Goal: Information Seeking & Learning: Learn about a topic

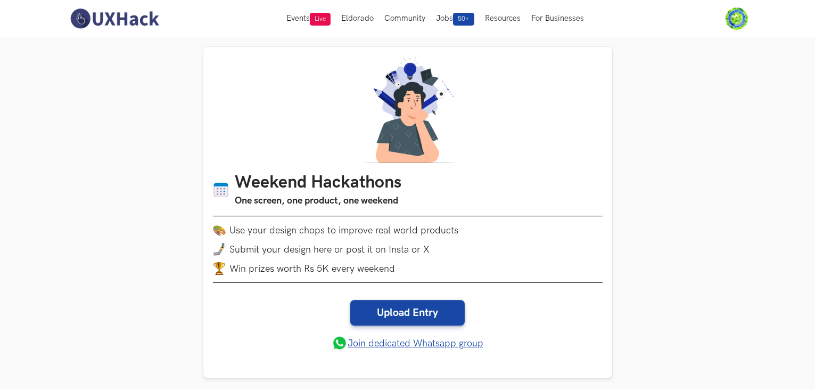
drag, startPoint x: 61, startPoint y: 288, endPoint x: 56, endPoint y: 298, distance: 10.7
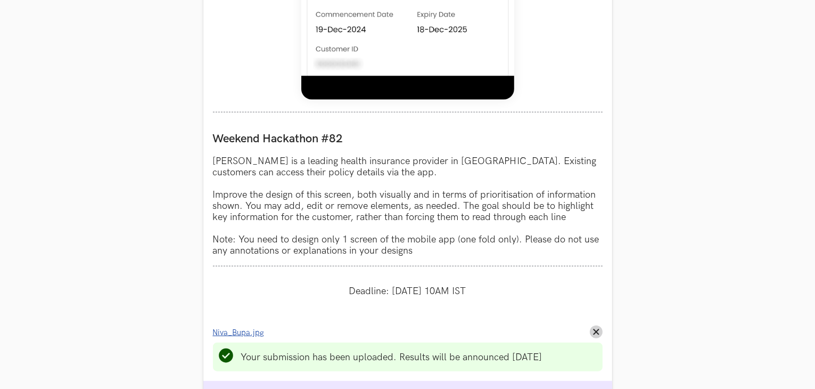
scroll to position [941, 0]
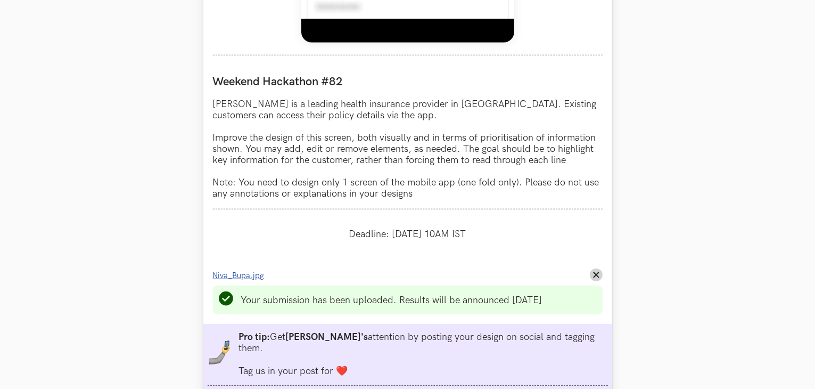
click at [241, 274] on span "Niva_Bupa.jpg" at bounding box center [239, 275] width 52 height 9
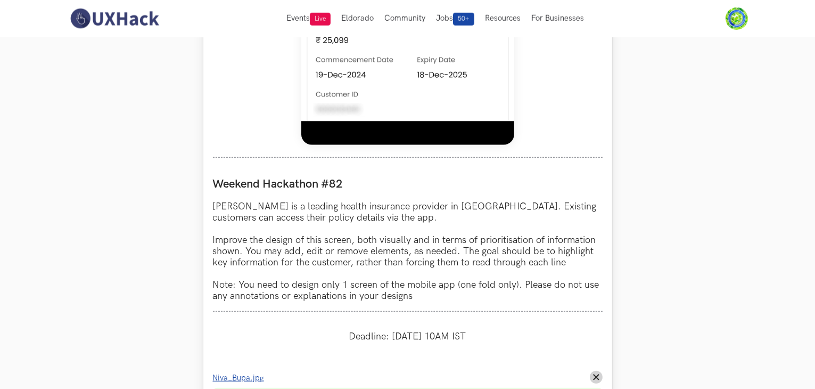
scroll to position [675, 0]
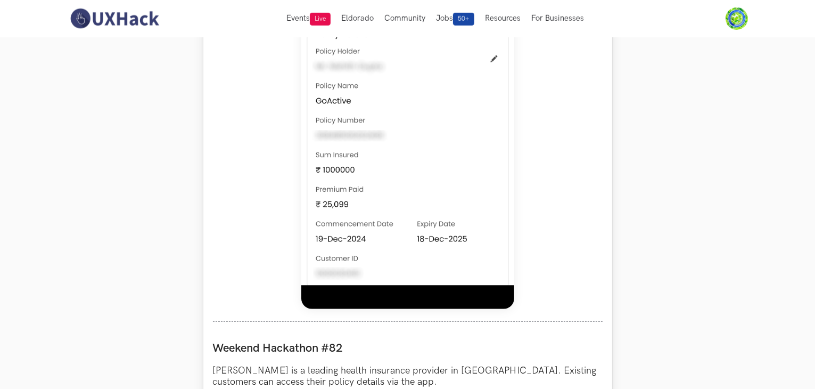
click at [370, 91] on img at bounding box center [407, 71] width 213 height 473
click at [92, 11] on img at bounding box center [114, 18] width 95 height 22
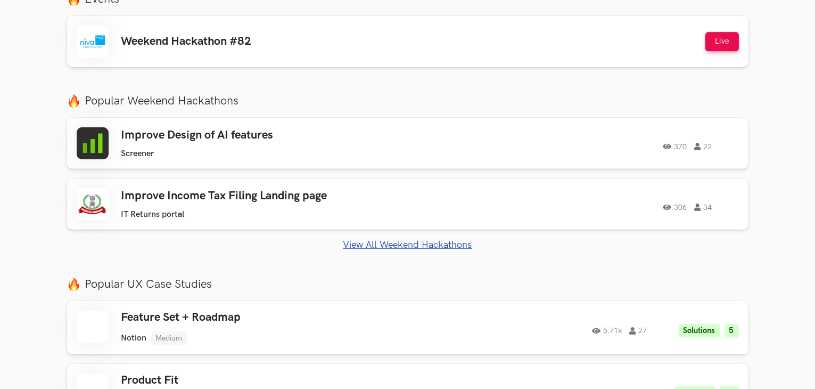
scroll to position [426, 0]
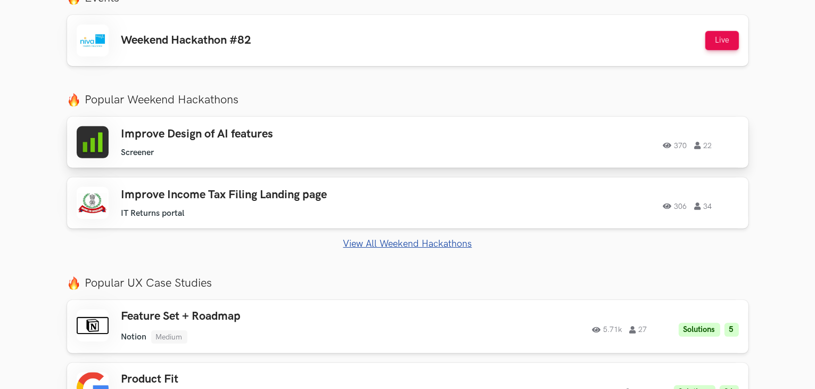
click at [234, 145] on div "Improve Design of AI features Screener Screener 370 22" at bounding box center [272, 142] width 302 height 30
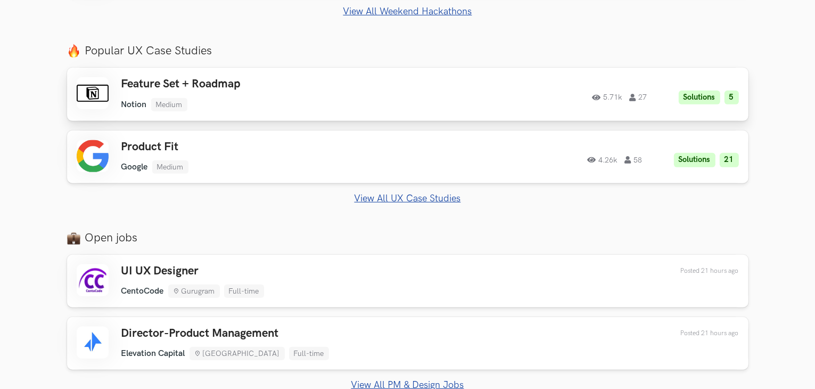
scroll to position [663, 0]
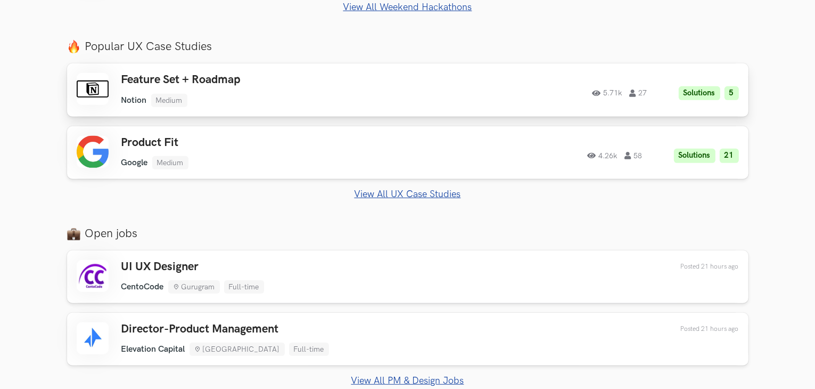
click at [302, 84] on h3 "Feature Set + Roadmap" at bounding box center [272, 80] width 302 height 14
click at [215, 153] on div "Product Fit Google Medium Google Medium Solutions 21 4.26k 58" at bounding box center [272, 153] width 302 height 34
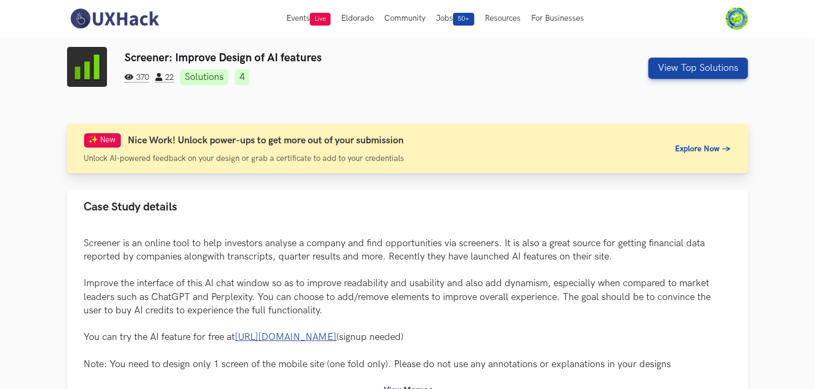
click at [676, 144] on span "Explore Now →" at bounding box center [704, 148] width 56 height 9
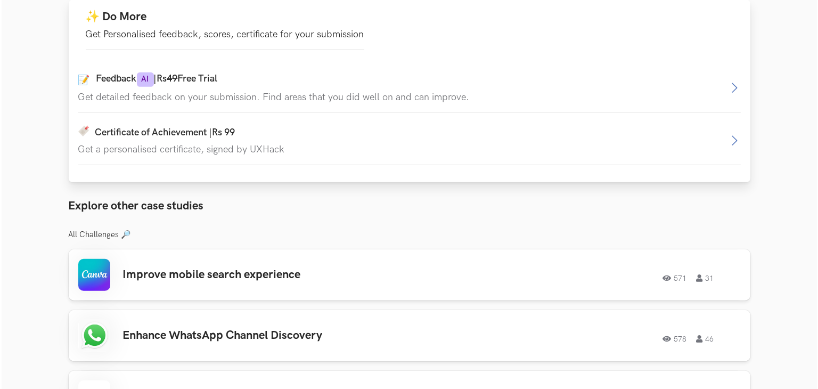
scroll to position [756, 0]
click at [332, 85] on div "📝 Feedback AI | Rs 49 Free Trial" at bounding box center [402, 79] width 650 height 14
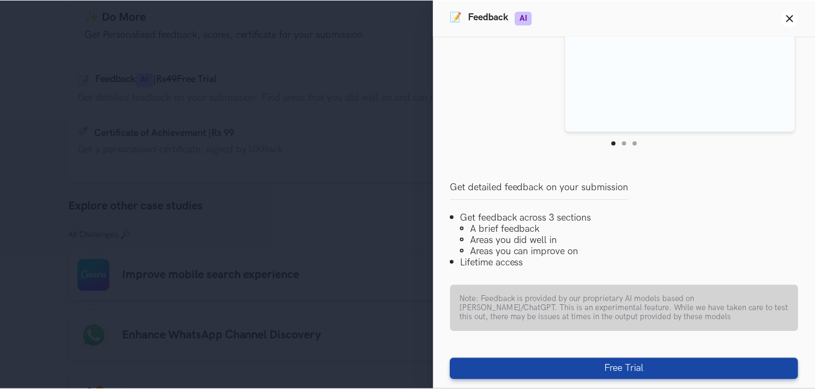
scroll to position [155, 0]
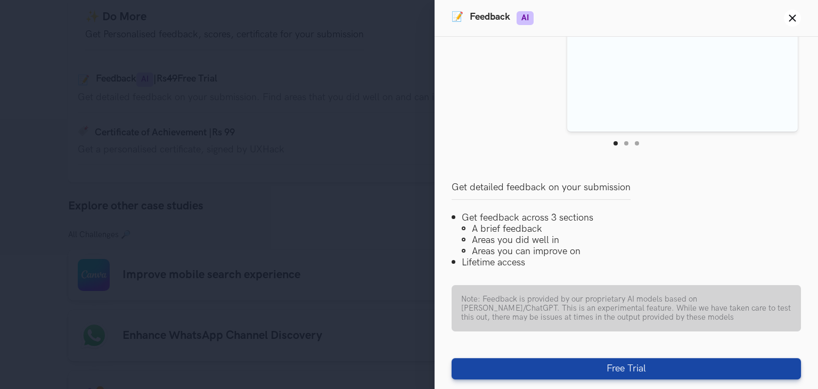
click at [535, 356] on div "Feedback Preview Brief Feedback The submission effectively improves the contras…" at bounding box center [626, 213] width 383 height 352
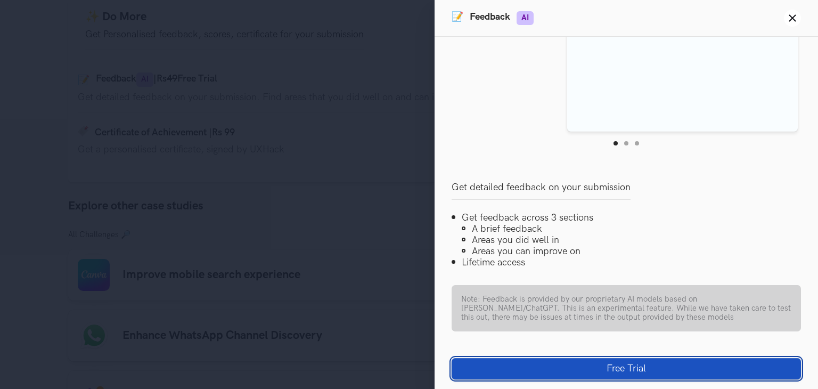
click at [533, 362] on button "Free Trial" at bounding box center [626, 368] width 349 height 21
click at [533, 363] on button "Free Trial" at bounding box center [626, 368] width 349 height 21
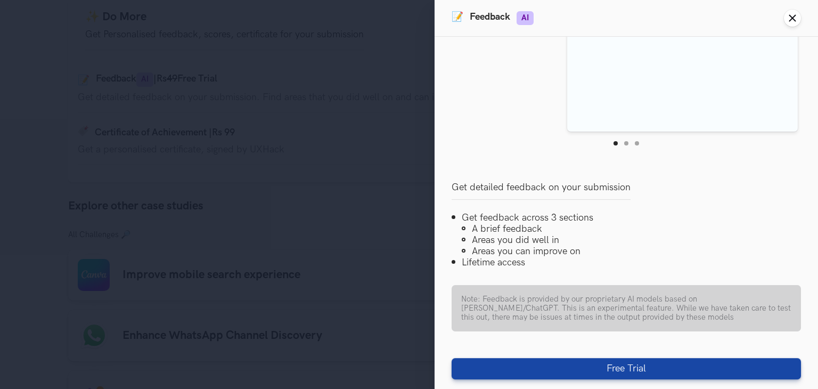
click at [792, 14] on icon "Close panel" at bounding box center [792, 18] width 9 height 9
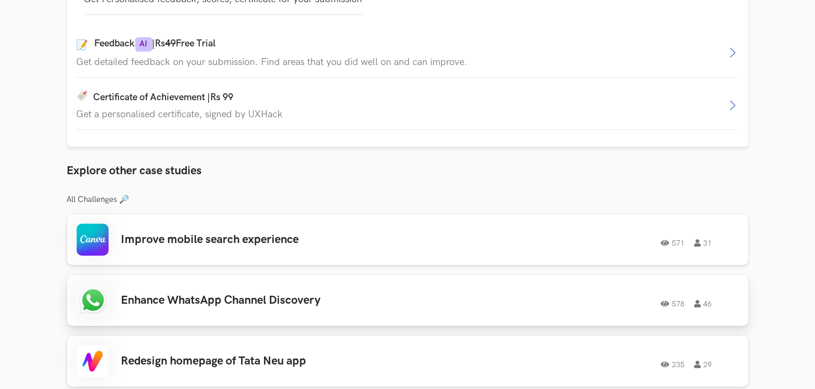
scroll to position [809, 0]
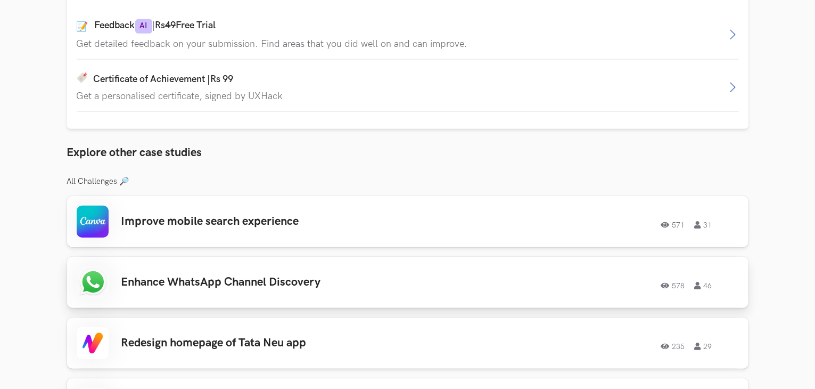
click at [271, 274] on div "Enhance WhatsApp Channel Discovery 578 46 578 46" at bounding box center [408, 282] width 663 height 32
click at [216, 345] on h3 "Redesign homepage of Tata Neu app" at bounding box center [272, 343] width 302 height 14
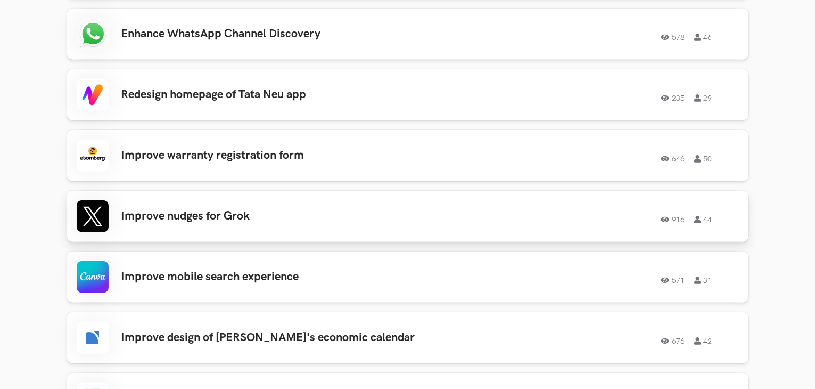
scroll to position [1076, 0]
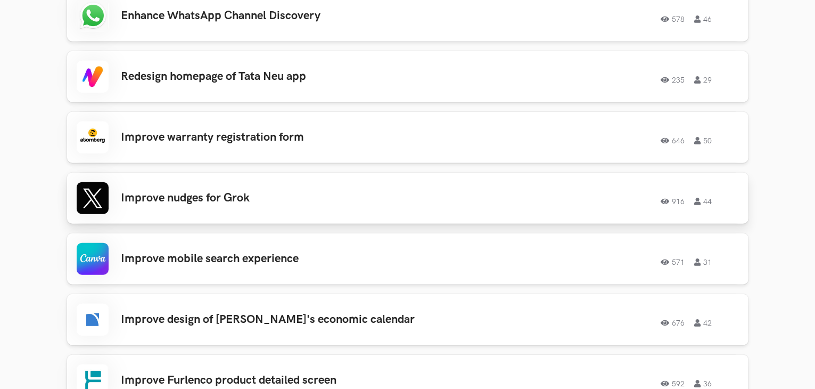
click at [262, 197] on h3 "Improve nudges for Grok" at bounding box center [272, 198] width 302 height 14
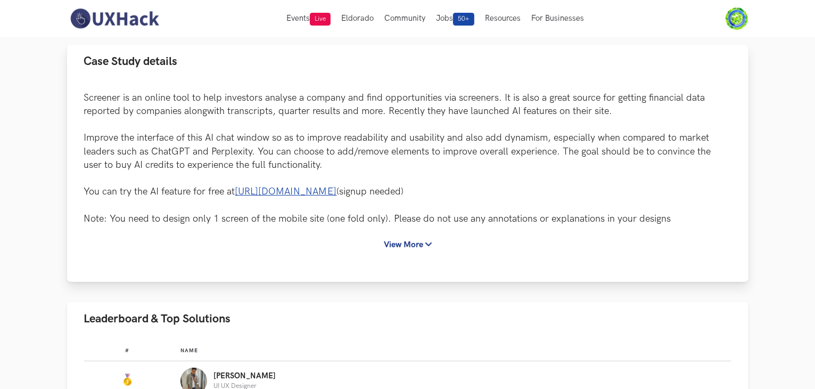
scroll to position [277, 0]
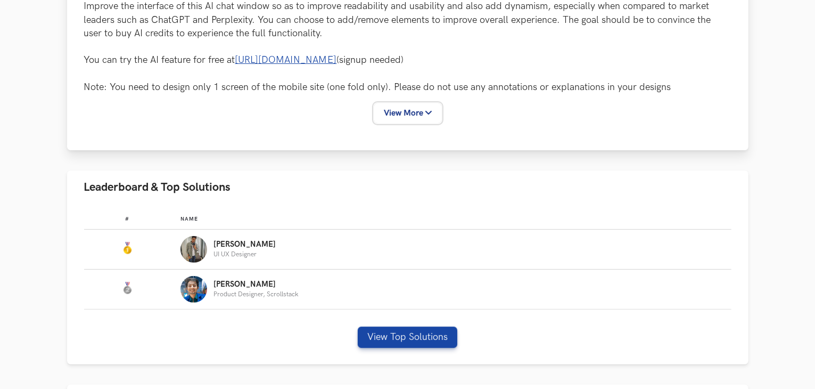
click at [403, 111] on button "View More" at bounding box center [407, 113] width 67 height 20
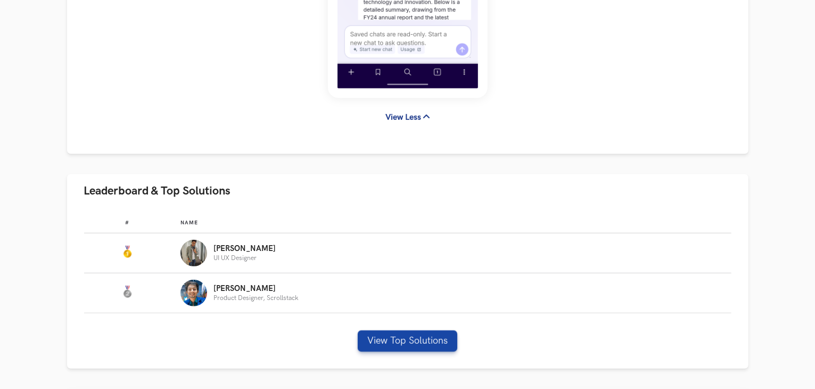
scroll to position [756, 0]
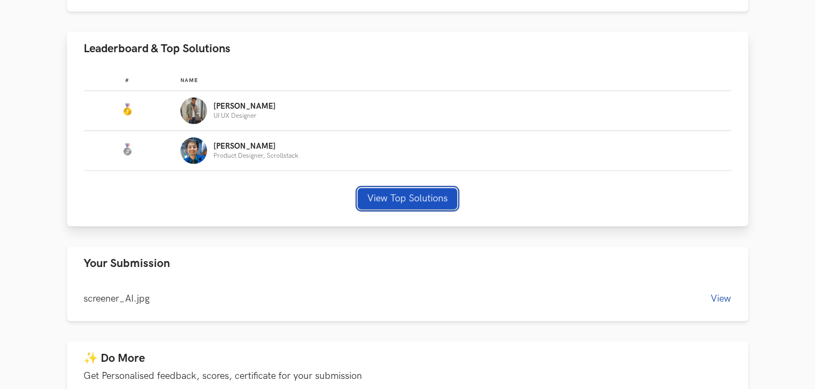
click at [377, 192] on button "View Top Solutions" at bounding box center [408, 198] width 100 height 21
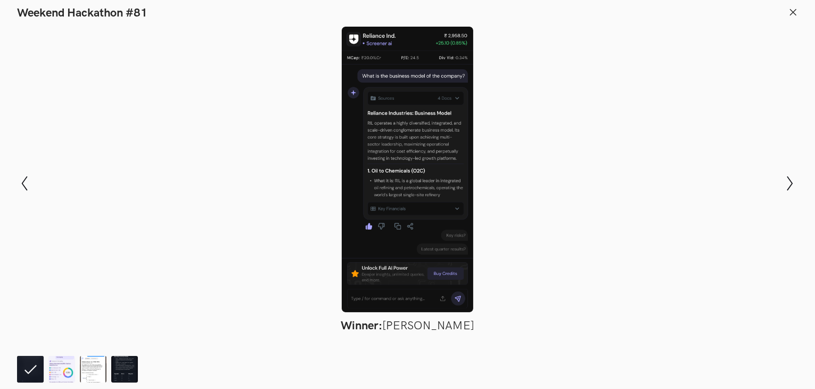
click at [792, 7] on icon at bounding box center [794, 12] width 10 height 10
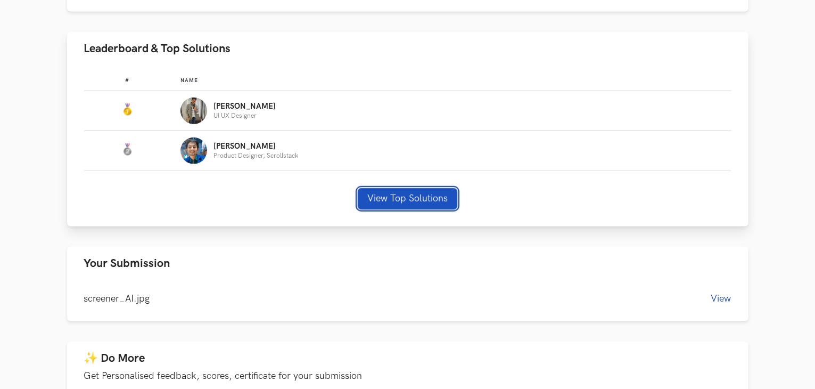
click at [361, 189] on button "View Top Solutions" at bounding box center [408, 198] width 100 height 21
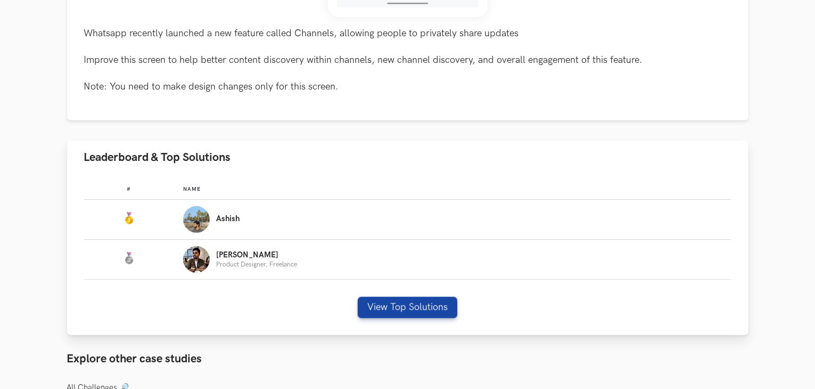
scroll to position [479, 0]
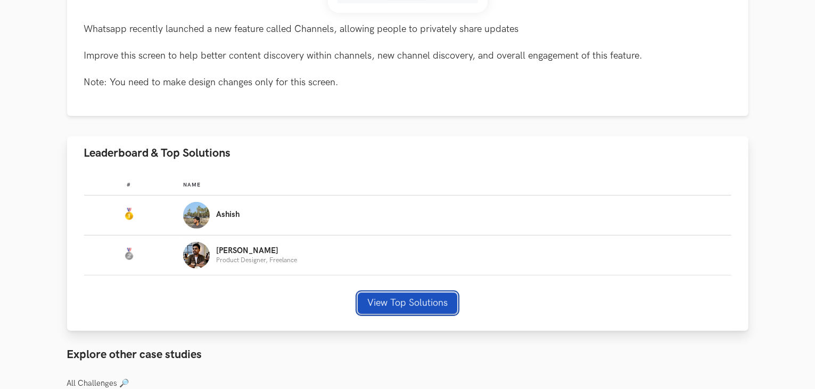
click at [378, 298] on button "View Top Solutions" at bounding box center [408, 302] width 100 height 21
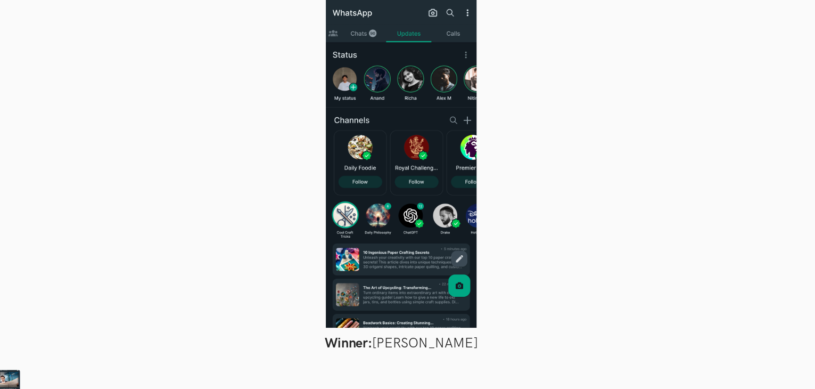
scroll to position [479, 0]
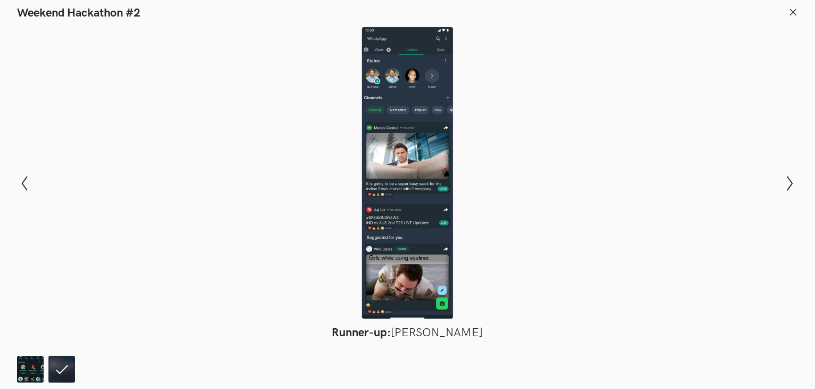
click at [795, 11] on line at bounding box center [794, 12] width 6 height 6
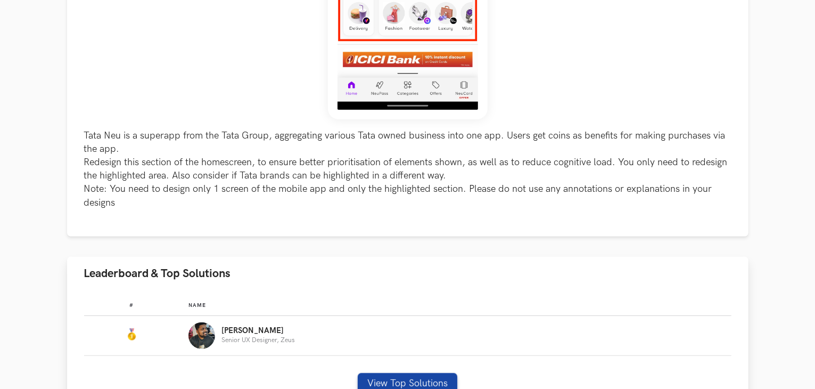
scroll to position [479, 0]
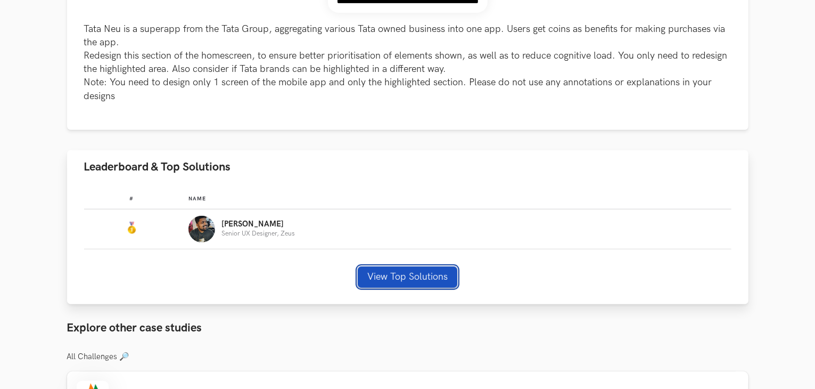
click at [415, 266] on button "View Top Solutions" at bounding box center [408, 276] width 100 height 21
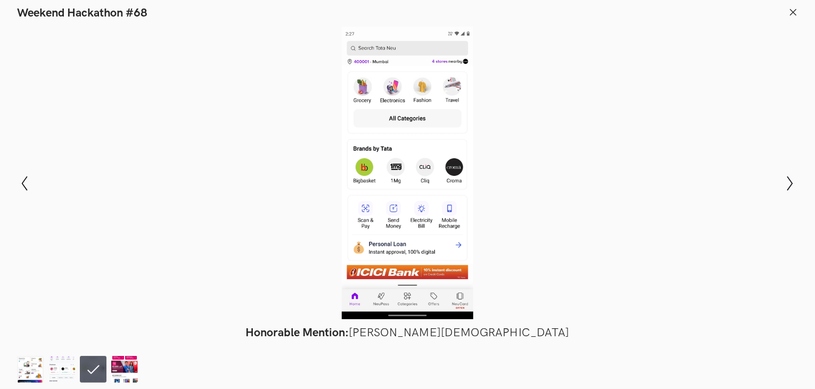
scroll to position [501, 0]
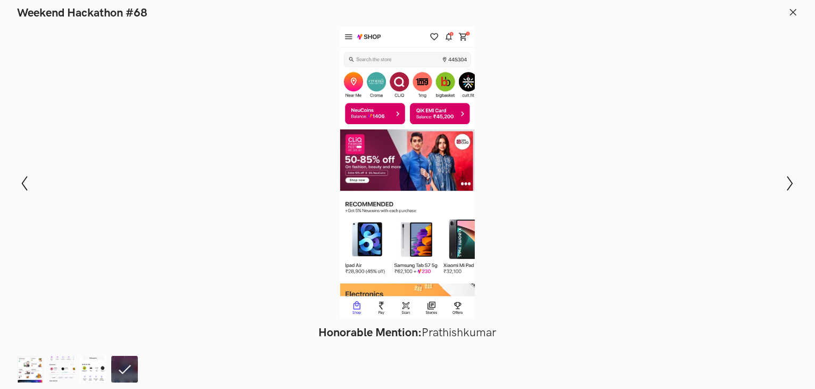
click at [792, 6] on header "Weekend Hackathon #68" at bounding box center [407, 10] width 815 height 20
click at [795, 12] on icon at bounding box center [794, 12] width 10 height 10
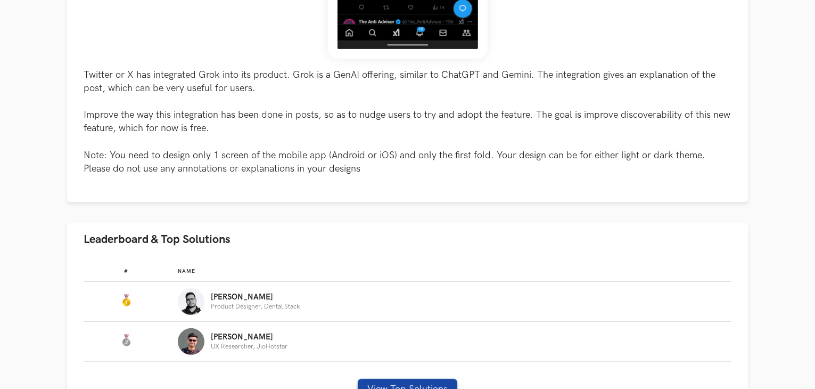
scroll to position [586, 0]
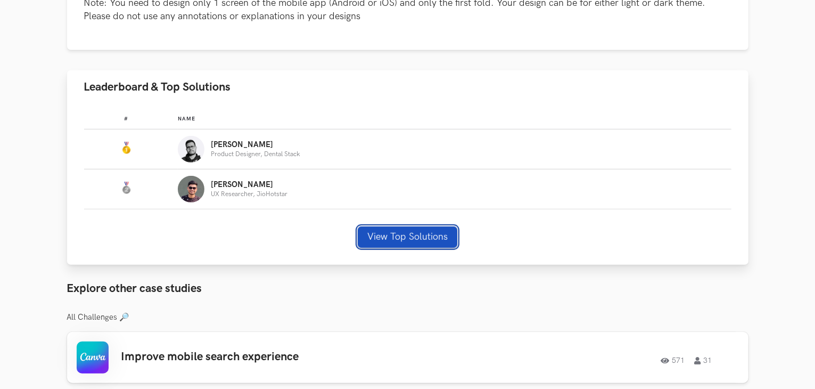
click at [424, 234] on button "View Top Solutions" at bounding box center [408, 236] width 100 height 21
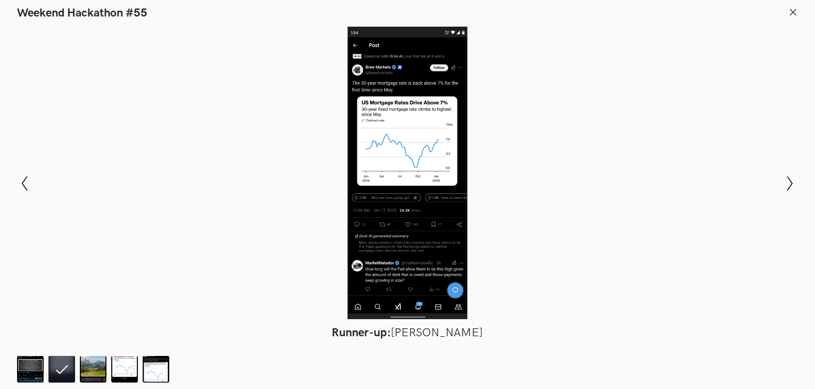
scroll to position [905, 0]
click at [797, 10] on icon at bounding box center [794, 12] width 10 height 10
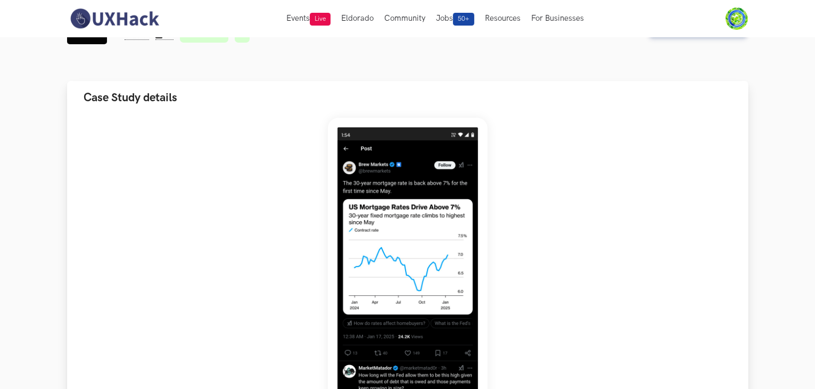
scroll to position [0, 0]
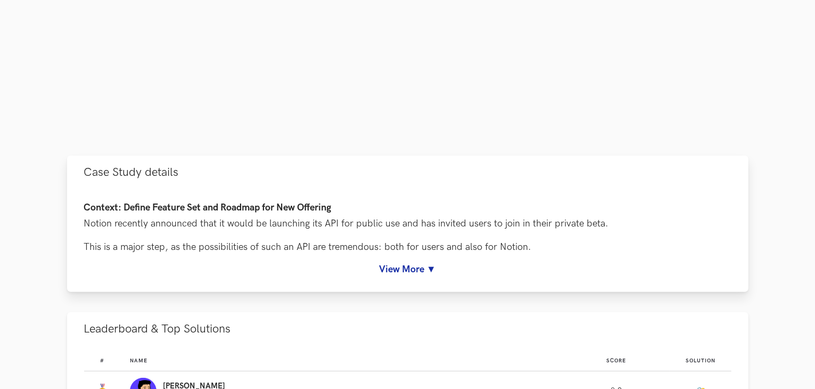
scroll to position [479, 0]
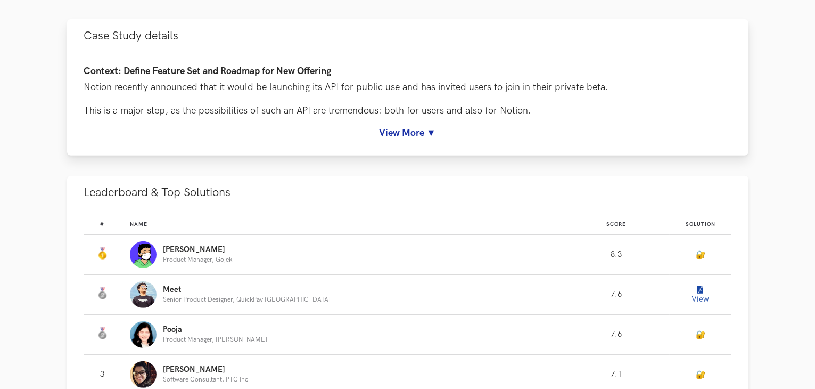
click at [424, 131] on link "View More ▼" at bounding box center [408, 132] width 648 height 11
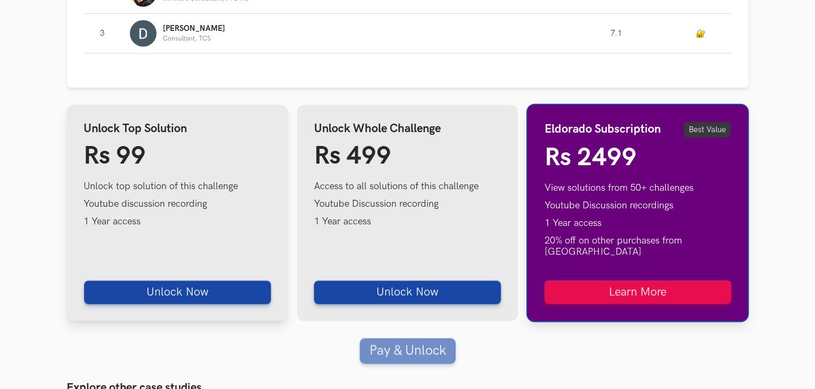
scroll to position [1385, 0]
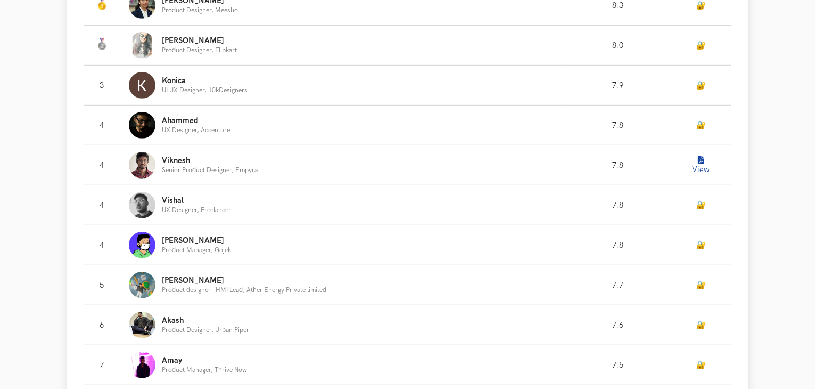
scroll to position [692, 0]
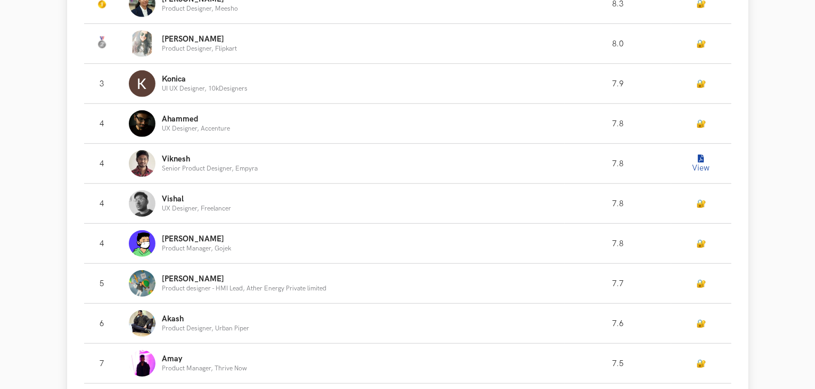
click at [700, 162] on icon "Leaderboard" at bounding box center [702, 159] width 6 height 8
click at [701, 161] on icon "Leaderboard" at bounding box center [702, 159] width 6 height 8
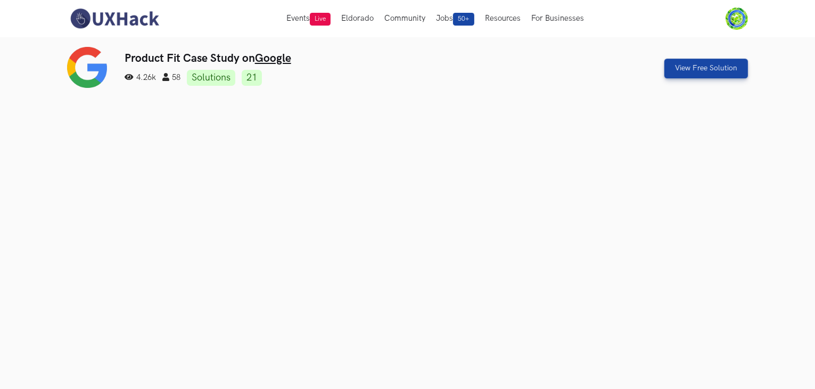
scroll to position [107, 0]
